Goal: Information Seeking & Learning: Learn about a topic

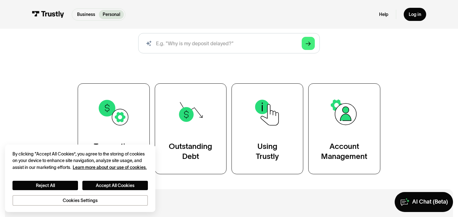
scroll to position [94, 0]
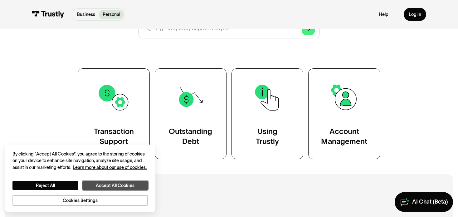
click at [99, 183] on button "Accept All Cookies" at bounding box center [114, 185] width 65 height 9
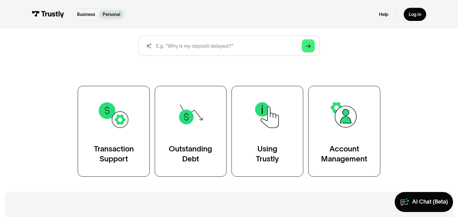
scroll to position [74, 0]
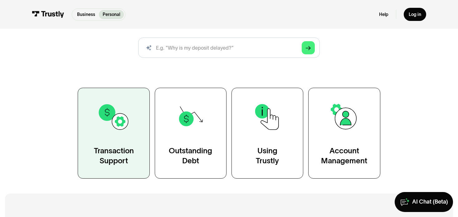
click at [114, 147] on div "Transaction Support" at bounding box center [114, 156] width 40 height 20
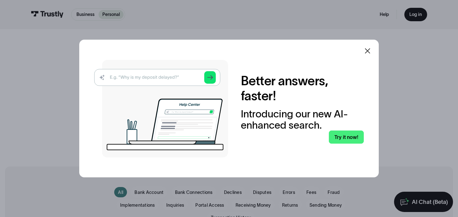
click at [368, 51] on icon at bounding box center [367, 50] width 7 height 7
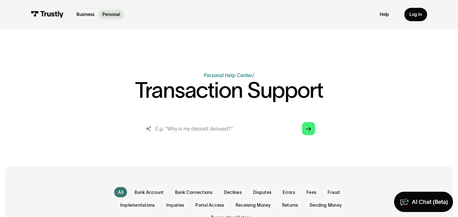
click at [225, 123] on input "search" at bounding box center [229, 128] width 182 height 20
click at [214, 130] on input "search" at bounding box center [229, 128] width 182 height 20
click at [183, 130] on input "search" at bounding box center [229, 128] width 182 height 20
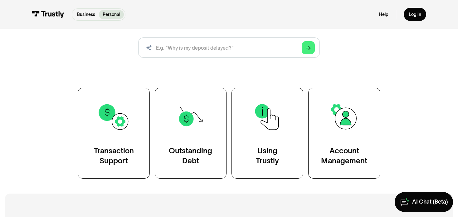
click at [167, 72] on div "Personal Help Center AI-powered search ( 1 / 4 ) Type your question and our sma…" at bounding box center [228, 88] width 363 height 180
click at [82, 67] on div "Personal Help Center AI-powered search ( 1 / 4 ) Type your question and our sma…" at bounding box center [228, 88] width 363 height 180
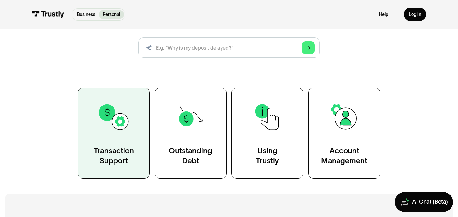
click at [119, 131] on img at bounding box center [113, 116] width 32 height 32
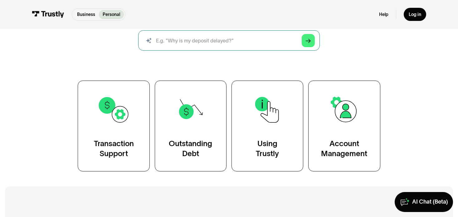
scroll to position [94, 0]
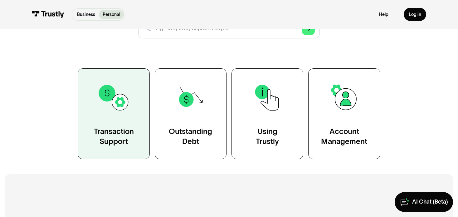
click at [125, 116] on link "Transaction Support" at bounding box center [114, 113] width 72 height 91
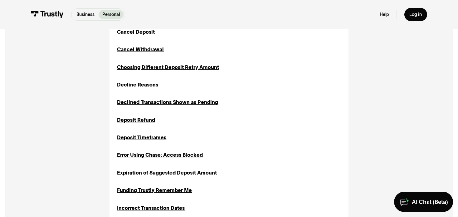
scroll to position [281, 0]
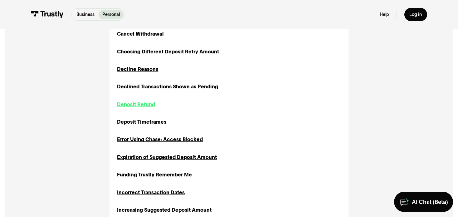
click at [142, 105] on div "Deposit Refund" at bounding box center [136, 103] width 38 height 7
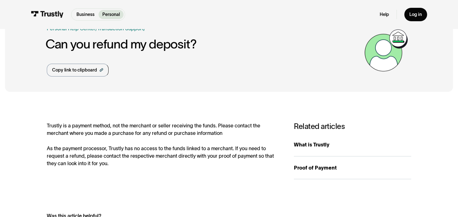
scroll to position [94, 0]
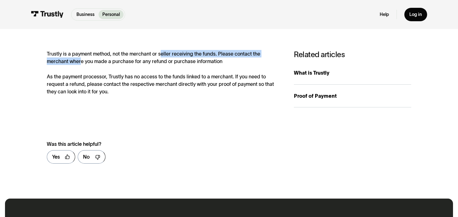
drag, startPoint x: 90, startPoint y: 56, endPoint x: 183, endPoint y: 53, distance: 93.6
click at [167, 53] on div "Trustly is a payment method, not the merchant or seller receiving the funds. Pl…" at bounding box center [164, 72] width 234 height 45
click at [193, 53] on div "Trustly is a payment method, not the merchant or seller receiving the funds. Pl…" at bounding box center [164, 72] width 234 height 45
drag, startPoint x: 232, startPoint y: 53, endPoint x: 222, endPoint y: 53, distance: 10.0
click at [222, 53] on div "Trustly is a payment method, not the merchant or seller receiving the funds. Pl…" at bounding box center [164, 72] width 234 height 45
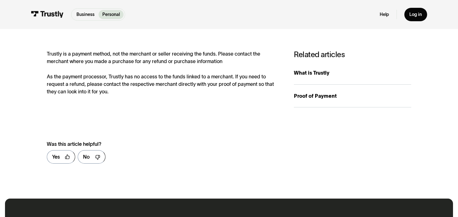
click at [179, 54] on div "Trustly is a payment method, not the merchant or seller receiving the funds. Pl…" at bounding box center [164, 72] width 234 height 45
drag, startPoint x: 115, startPoint y: 76, endPoint x: 197, endPoint y: 76, distance: 81.4
click at [197, 76] on div "Trustly is a payment method, not the merchant or seller receiving the funds. Pl…" at bounding box center [164, 72] width 234 height 45
drag, startPoint x: 220, startPoint y: 76, endPoint x: 111, endPoint y: 79, distance: 109.8
click at [126, 79] on div "Trustly is a payment method, not the merchant or seller receiving the funds. Pl…" at bounding box center [164, 72] width 234 height 45
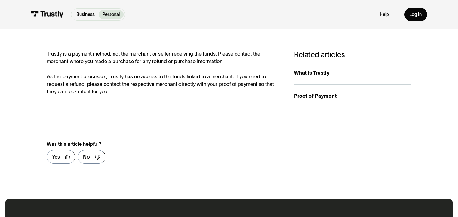
click at [104, 79] on div "Trustly is a payment method, not the merchant or seller receiving the funds. Pl…" at bounding box center [164, 72] width 234 height 45
drag, startPoint x: 127, startPoint y: 76, endPoint x: 257, endPoint y: 76, distance: 130.0
click at [255, 76] on div "Trustly is a payment method, not the merchant or seller receiving the funds. Pl…" at bounding box center [164, 72] width 234 height 45
click at [262, 76] on div "Trustly is a payment method, not the merchant or seller receiving the funds. Pl…" at bounding box center [164, 72] width 234 height 45
drag, startPoint x: 217, startPoint y: 80, endPoint x: 116, endPoint y: 80, distance: 101.3
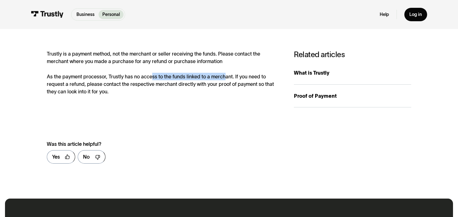
click at [132, 80] on div "Trustly is a payment method, not the merchant or seller receiving the funds. Pl…" at bounding box center [164, 72] width 234 height 45
click at [116, 80] on div "Trustly is a payment method, not the merchant or seller receiving the funds. Pl…" at bounding box center [164, 72] width 234 height 45
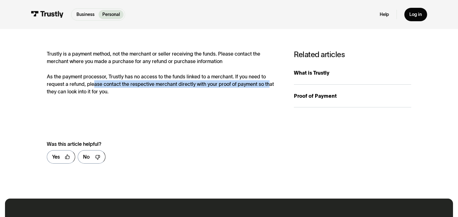
drag, startPoint x: 99, startPoint y: 83, endPoint x: 270, endPoint y: 83, distance: 170.9
click at [270, 83] on div "Trustly is a payment method, not the merchant or seller receiving the funds. Pl…" at bounding box center [164, 72] width 234 height 45
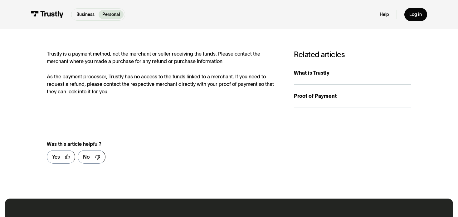
click at [274, 83] on div "Trustly is a payment method, not the merchant or seller receiving the funds. Pl…" at bounding box center [164, 72] width 234 height 45
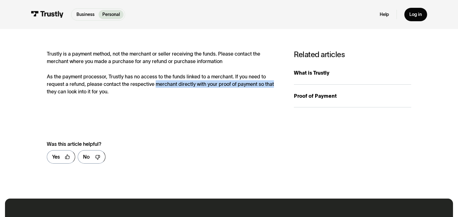
drag, startPoint x: 274, startPoint y: 83, endPoint x: 128, endPoint y: 83, distance: 146.2
click at [157, 83] on div "Trustly is a payment method, not the merchant or seller receiving the funds. Pl…" at bounding box center [164, 72] width 234 height 45
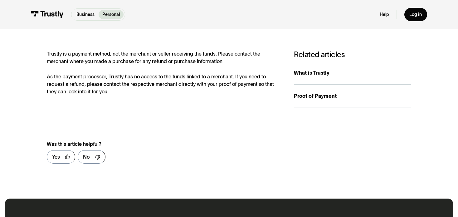
click at [105, 83] on div "Trustly is a payment method, not the merchant or seller receiving the funds. Pl…" at bounding box center [164, 72] width 234 height 45
drag, startPoint x: 90, startPoint y: 85, endPoint x: 118, endPoint y: 85, distance: 27.8
click at [118, 85] on div "Trustly is a payment method, not the merchant or seller receiving the funds. Pl…" at bounding box center [164, 72] width 234 height 45
click at [138, 85] on div "Trustly is a payment method, not the merchant or seller receiving the funds. Pl…" at bounding box center [164, 72] width 234 height 45
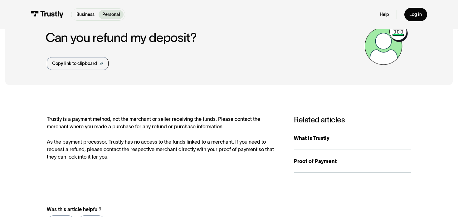
scroll to position [62, 0]
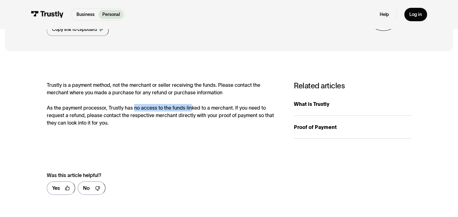
drag, startPoint x: 134, startPoint y: 107, endPoint x: 111, endPoint y: 107, distance: 22.5
click at [113, 107] on div "Trustly is a payment method, not the merchant or seller receiving the funds. Pl…" at bounding box center [164, 103] width 234 height 45
click at [103, 107] on div "Trustly is a payment method, not the merchant or seller receiving the funds. Pl…" at bounding box center [164, 103] width 234 height 45
drag, startPoint x: 58, startPoint y: 85, endPoint x: 209, endPoint y: 83, distance: 151.6
click at [193, 83] on div "Trustly is a payment method, not the merchant or seller receiving the funds. Pl…" at bounding box center [164, 103] width 234 height 45
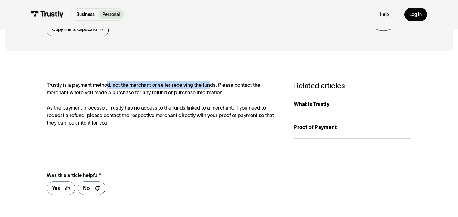
drag, startPoint x: 209, startPoint y: 83, endPoint x: 100, endPoint y: 84, distance: 108.8
click at [103, 84] on div "Trustly is a payment method, not the merchant or seller receiving the funds. Pl…" at bounding box center [164, 103] width 234 height 45
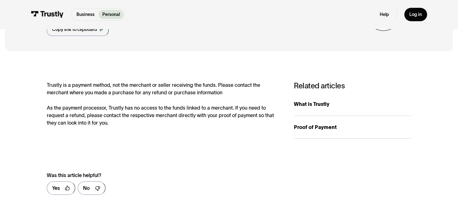
click at [99, 84] on div "Trustly is a payment method, not the merchant or seller receiving the funds. Pl…" at bounding box center [164, 103] width 234 height 45
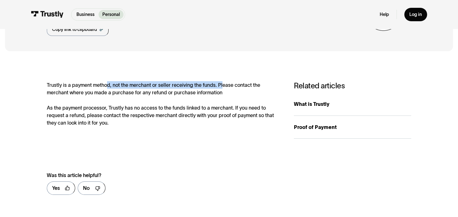
drag, startPoint x: 108, startPoint y: 84, endPoint x: 224, endPoint y: 84, distance: 116.0
click at [224, 84] on div "Trustly is a payment method, not the merchant or seller receiving the funds. Pl…" at bounding box center [164, 103] width 234 height 45
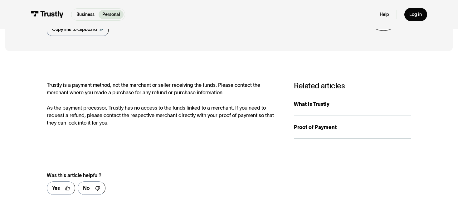
click at [233, 84] on div "Trustly is a payment method, not the merchant or seller receiving the funds. Pl…" at bounding box center [164, 103] width 234 height 45
drag, startPoint x: 174, startPoint y: 84, endPoint x: 143, endPoint y: 84, distance: 31.5
click at [156, 84] on div "Trustly is a payment method, not the merchant or seller receiving the funds. Pl…" at bounding box center [164, 103] width 234 height 45
drag, startPoint x: 143, startPoint y: 84, endPoint x: 132, endPoint y: 85, distance: 10.8
click at [143, 84] on div "Trustly is a payment method, not the merchant or seller receiving the funds. Pl…" at bounding box center [164, 103] width 234 height 45
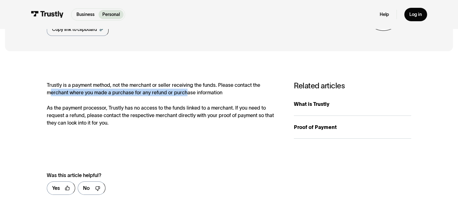
drag, startPoint x: 60, startPoint y: 89, endPoint x: 197, endPoint y: 89, distance: 136.3
click at [197, 89] on div "Trustly is a payment method, not the merchant or seller receiving the funds. Pl…" at bounding box center [164, 103] width 234 height 45
drag, startPoint x: 203, startPoint y: 89, endPoint x: 214, endPoint y: 89, distance: 10.9
click at [203, 89] on div "Trustly is a payment method, not the merchant or seller receiving the funds. Pl…" at bounding box center [164, 103] width 234 height 45
drag, startPoint x: 219, startPoint y: 92, endPoint x: 78, endPoint y: 95, distance: 140.7
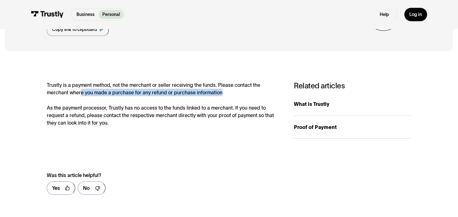
click at [79, 95] on div "Trustly is a payment method, not the merchant or seller receiving the funds. Pl…" at bounding box center [164, 103] width 234 height 45
click at [78, 95] on div "Trustly is a payment method, not the merchant or seller receiving the funds. Pl…" at bounding box center [164, 103] width 234 height 45
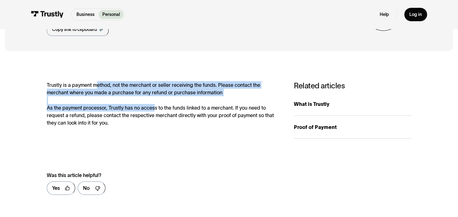
drag, startPoint x: 94, startPoint y: 82, endPoint x: 155, endPoint y: 111, distance: 67.5
click at [155, 111] on div "Trustly is a payment method, not the merchant or seller receiving the funds. Pl…" at bounding box center [164, 103] width 234 height 45
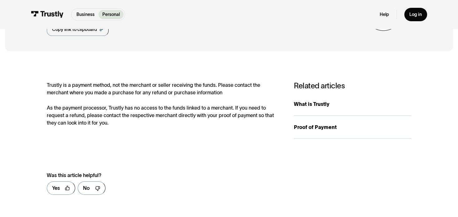
click at [158, 112] on div "Trustly is a payment method, not the merchant or seller receiving the funds. Pl…" at bounding box center [164, 103] width 234 height 45
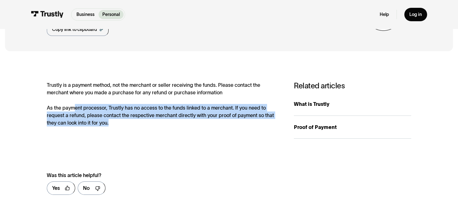
drag, startPoint x: 139, startPoint y: 123, endPoint x: 56, endPoint y: 105, distance: 85.8
click at [64, 106] on div "Trustly is a payment method, not the merchant or seller receiving the funds. Pl…" at bounding box center [164, 103] width 234 height 45
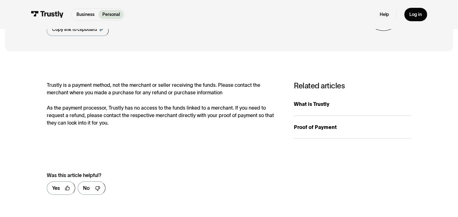
click at [56, 105] on div "Trustly is a payment method, not the merchant or seller receiving the funds. Pl…" at bounding box center [164, 103] width 234 height 45
drag, startPoint x: 56, startPoint y: 105, endPoint x: 135, endPoint y: 127, distance: 82.4
click at [106, 119] on div "Trustly is a payment method, not the merchant or seller receiving the funds. Pl…" at bounding box center [164, 103] width 234 height 45
click at [135, 127] on div "Trustly is a payment method, not the merchant or seller receiving the funds. Pl…" at bounding box center [164, 109] width 234 height 57
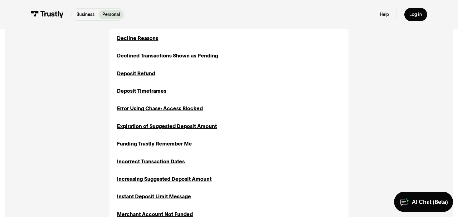
scroll to position [312, 0]
click at [199, 71] on div "Deposit Refund Disputes Inquiries Sending Money" at bounding box center [229, 72] width 224 height 7
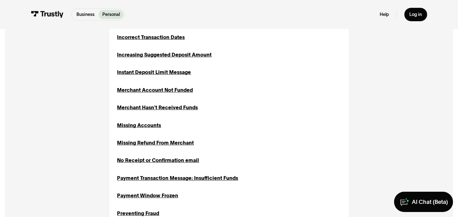
scroll to position [437, 0]
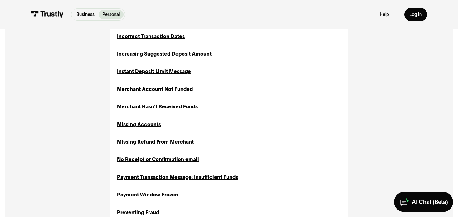
click at [184, 132] on div "About Trustly's Fees Fees Inquiries Returns Transaction History Authorization o…" at bounding box center [229, 124] width 224 height 640
click at [180, 143] on div "Missing Refund From Merchant" at bounding box center [155, 141] width 77 height 7
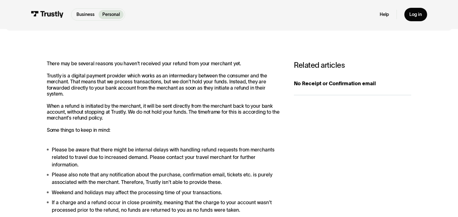
scroll to position [94, 0]
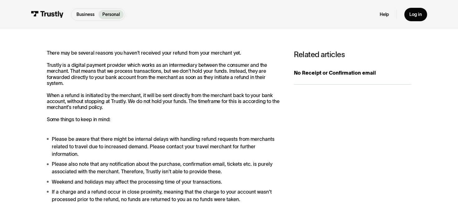
drag, startPoint x: 148, startPoint y: 55, endPoint x: 212, endPoint y: 54, distance: 64.2
click at [212, 54] on p "There may be several reasons you haven't received your refund from your merchan…" at bounding box center [164, 86] width 234 height 72
drag, startPoint x: 225, startPoint y: 54, endPoint x: 107, endPoint y: 56, distance: 118.2
click at [107, 56] on p "There may be several reasons you haven't received your refund from your merchan…" at bounding box center [164, 86] width 234 height 72
click at [78, 57] on p "There may be several reasons you haven't received your refund from your merchan…" at bounding box center [164, 86] width 234 height 72
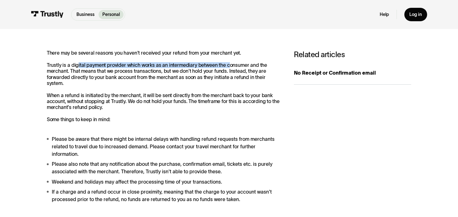
drag, startPoint x: 77, startPoint y: 65, endPoint x: 235, endPoint y: 68, distance: 157.5
click at [234, 68] on p "There may be several reasons you haven't received your refund from your merchan…" at bounding box center [164, 86] width 234 height 72
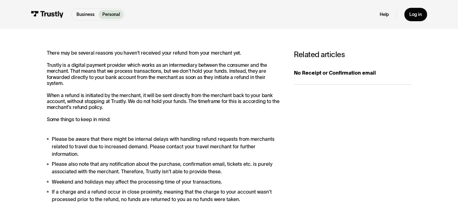
click at [238, 68] on p "There may be several reasons you haven't received your refund from your merchan…" at bounding box center [164, 86] width 234 height 72
drag, startPoint x: 236, startPoint y: 77, endPoint x: 114, endPoint y: 78, distance: 121.6
click at [140, 78] on p "There may be several reasons you haven't received your refund from your merchan…" at bounding box center [164, 86] width 234 height 72
click at [104, 78] on p "There may be several reasons you haven't received your refund from your merchan…" at bounding box center [164, 86] width 234 height 72
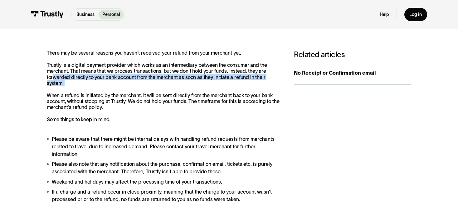
drag, startPoint x: 52, startPoint y: 80, endPoint x: 85, endPoint y: 93, distance: 35.4
click at [85, 93] on p "There may be several reasons you haven't received your refund from your merchan…" at bounding box center [164, 86] width 234 height 72
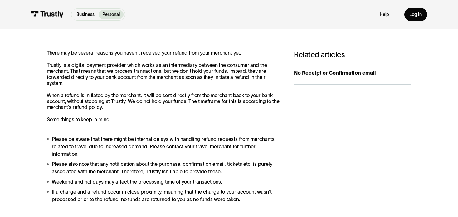
click at [90, 94] on p "There may be several reasons you haven't received your refund from your merchan…" at bounding box center [164, 86] width 234 height 72
drag, startPoint x: 130, startPoint y: 100, endPoint x: 220, endPoint y: 100, distance: 90.1
click at [219, 100] on p "There may be several reasons you haven't received your refund from your merchan…" at bounding box center [164, 86] width 234 height 72
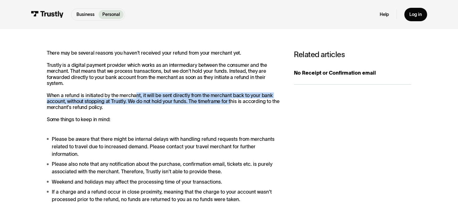
drag, startPoint x: 193, startPoint y: 99, endPoint x: 119, endPoint y: 97, distance: 73.9
click at [132, 97] on p "There may be several reasons you haven't received your refund from your merchan…" at bounding box center [164, 86] width 234 height 72
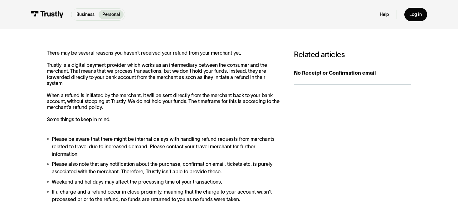
click at [109, 97] on p "There may be several reasons you haven't received your refund from your merchan…" at bounding box center [164, 86] width 234 height 72
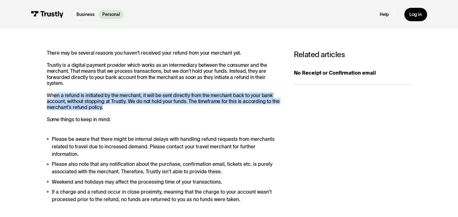
drag, startPoint x: 54, startPoint y: 93, endPoint x: 117, endPoint y: 109, distance: 65.0
click at [114, 108] on p "There may be several reasons you haven't received your refund from your merchan…" at bounding box center [164, 86] width 234 height 72
click at [119, 109] on p "There may be several reasons you haven't received your refund from your merchan…" at bounding box center [164, 86] width 234 height 72
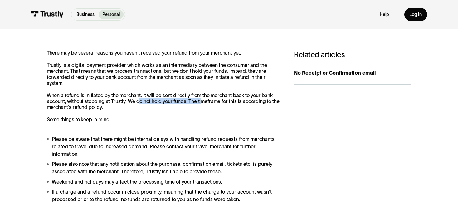
drag, startPoint x: 137, startPoint y: 100, endPoint x: 217, endPoint y: 100, distance: 80.1
click at [202, 100] on p "There may be several reasons you haven't received your refund from your merchan…" at bounding box center [164, 86] width 234 height 72
click at [220, 100] on p "There may be several reasons you haven't received your refund from your merchan…" at bounding box center [164, 86] width 234 height 72
drag, startPoint x: 260, startPoint y: 100, endPoint x: 174, endPoint y: 100, distance: 85.8
click at [174, 100] on p "There may be several reasons you haven't received your refund from your merchan…" at bounding box center [164, 86] width 234 height 72
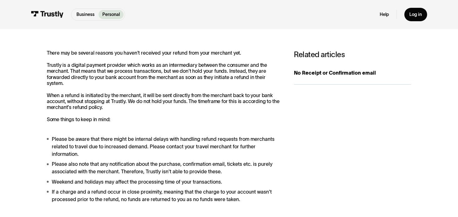
click at [167, 100] on p "There may be several reasons you haven't received your refund from your merchan…" at bounding box center [164, 86] width 234 height 72
drag, startPoint x: 73, startPoint y: 120, endPoint x: 46, endPoint y: 120, distance: 27.4
click at [51, 120] on p "There may be several reasons you haven't received your refund from your merchan…" at bounding box center [164, 86] width 234 height 72
click at [47, 120] on p "There may be several reasons you haven't received your refund from your merchan…" at bounding box center [164, 86] width 234 height 72
drag, startPoint x: 71, startPoint y: 120, endPoint x: 152, endPoint y: 121, distance: 80.8
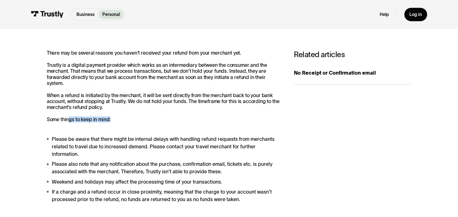
click at [141, 121] on p "There may be several reasons you haven't received your refund from your merchan…" at bounding box center [164, 86] width 234 height 72
click at [152, 121] on p "There may be several reasons you haven't received your refund from your merchan…" at bounding box center [164, 86] width 234 height 72
drag, startPoint x: 132, startPoint y: 142, endPoint x: 107, endPoint y: 142, distance: 24.9
click at [118, 142] on li "Please be aware that there might be internal delays with handling refund reques…" at bounding box center [164, 146] width 234 height 23
click at [107, 142] on li "Please be aware that there might be internal delays with handling refund reques…" at bounding box center [164, 146] width 234 height 23
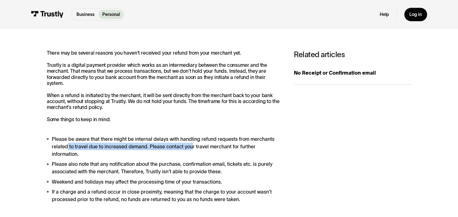
drag, startPoint x: 67, startPoint y: 145, endPoint x: 194, endPoint y: 144, distance: 126.9
click at [194, 144] on li "Please be aware that there might be internal delays with handling refund reques…" at bounding box center [164, 146] width 234 height 23
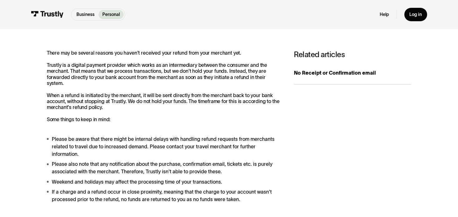
click at [206, 144] on li "Please be aware that there might be internal delays with handling refund reques…" at bounding box center [164, 146] width 234 height 23
drag, startPoint x: 188, startPoint y: 146, endPoint x: 89, endPoint y: 146, distance: 99.2
click at [109, 146] on li "Please be aware that there might be internal delays with handling refund reques…" at bounding box center [164, 146] width 234 height 23
click at [87, 146] on li "Please be aware that there might be internal delays with handling refund reques…" at bounding box center [164, 146] width 234 height 23
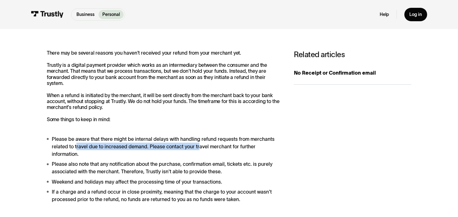
drag, startPoint x: 75, startPoint y: 148, endPoint x: 226, endPoint y: 147, distance: 151.2
click at [226, 147] on li "Please be aware that there might be internal delays with handling refund reques…" at bounding box center [164, 146] width 234 height 23
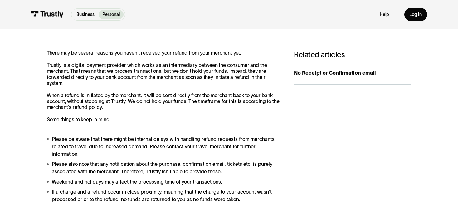
click at [259, 147] on li "Please be aware that there might be internal delays with handling refund reques…" at bounding box center [164, 146] width 234 height 23
drag, startPoint x: 202, startPoint y: 161, endPoint x: 119, endPoint y: 161, distance: 82.9
click at [134, 161] on li "Please also note that any notification about the purchase, confirmation email, …" at bounding box center [164, 167] width 234 height 15
click at [119, 161] on li "Please also note that any notification about the purchase, confirmation email, …" at bounding box center [164, 167] width 234 height 15
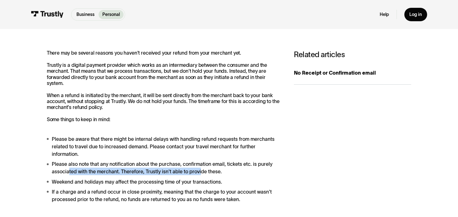
drag, startPoint x: 67, startPoint y: 163, endPoint x: 250, endPoint y: 164, distance: 182.4
click at [220, 164] on li "Please also note that any notification about the purchase, confirmation email, …" at bounding box center [164, 167] width 234 height 15
click at [250, 164] on li "Please also note that any notification about the purchase, confirmation email, …" at bounding box center [164, 167] width 234 height 15
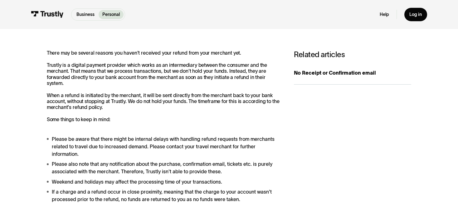
drag, startPoint x: 209, startPoint y: 166, endPoint x: 121, endPoint y: 166, distance: 87.6
click at [126, 166] on li "Please also note that any notification about the purchase, confirmation email, …" at bounding box center [164, 167] width 234 height 15
click at [95, 166] on li "Please also note that any notification about the purchase, confirmation email, …" at bounding box center [164, 167] width 234 height 15
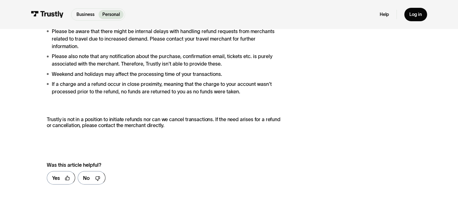
scroll to position [218, 0]
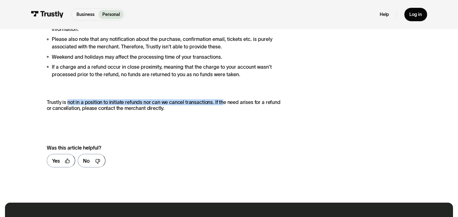
drag, startPoint x: 67, startPoint y: 95, endPoint x: 233, endPoint y: 94, distance: 166.2
click at [227, 94] on p "Trustly is not in a position to initiate refunds nor can we cancel transactions…" at bounding box center [164, 102] width 234 height 18
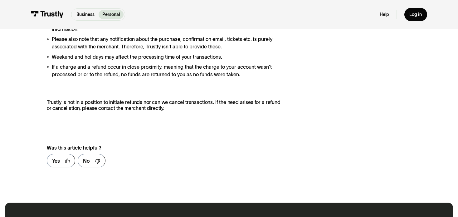
click at [233, 94] on p "Trustly is not in a position to initiate refunds nor can we cancel transactions…" at bounding box center [164, 102] width 234 height 18
drag, startPoint x: 214, startPoint y: 96, endPoint x: 274, endPoint y: 94, distance: 60.5
click at [274, 94] on p "Trustly is not in a position to initiate refunds nor can we cancel transactions…" at bounding box center [164, 102] width 234 height 18
click at [288, 94] on div "There may be several reasons you haven't received your refund from your merchan…" at bounding box center [229, 48] width 364 height 247
drag, startPoint x: 114, startPoint y: 96, endPoint x: 84, endPoint y: 99, distance: 30.7
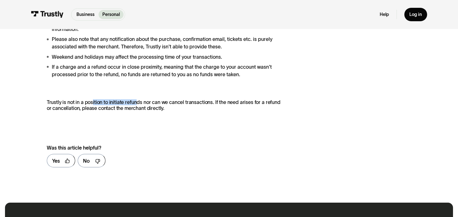
click at [84, 99] on p "Trustly is not in a position to initiate refunds nor can we cancel transactions…" at bounding box center [164, 102] width 234 height 18
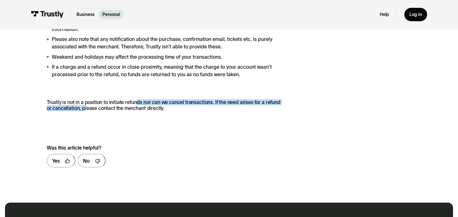
click at [78, 99] on p "Trustly is not in a position to initiate refunds nor can we cancel transactions…" at bounding box center [164, 102] width 234 height 18
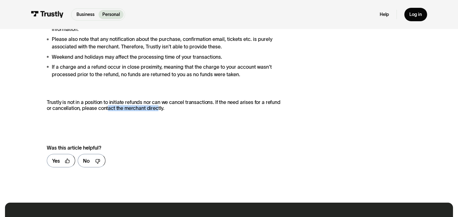
drag, startPoint x: 131, startPoint y: 102, endPoint x: 170, endPoint y: 102, distance: 39.0
click at [166, 102] on p "Trustly is not in a position to initiate refunds nor can we cancel transactions…" at bounding box center [164, 102] width 234 height 18
click at [191, 102] on p "Trustly is not in a position to initiate refunds nor can we cancel transactions…" at bounding box center [164, 102] width 234 height 18
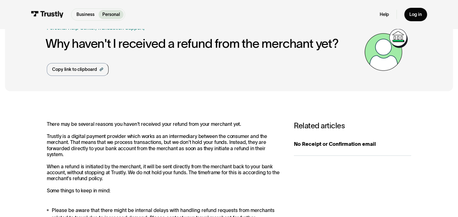
scroll to position [0, 0]
